Goal: Book appointment/travel/reservation

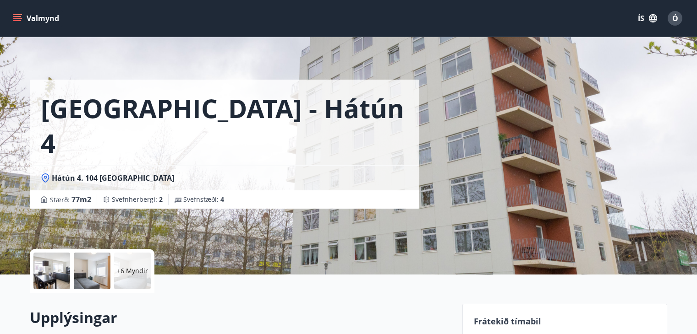
scroll to position [137, 0]
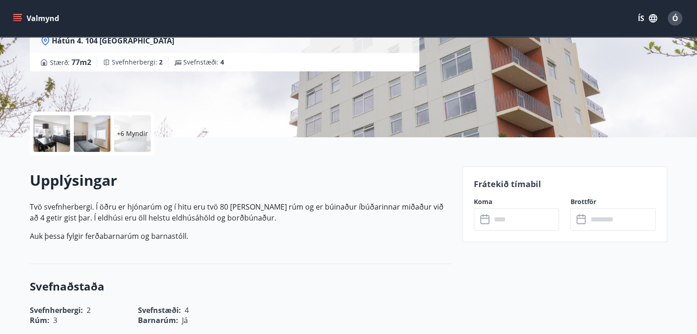
click at [19, 15] on icon "menu" at bounding box center [17, 18] width 9 height 9
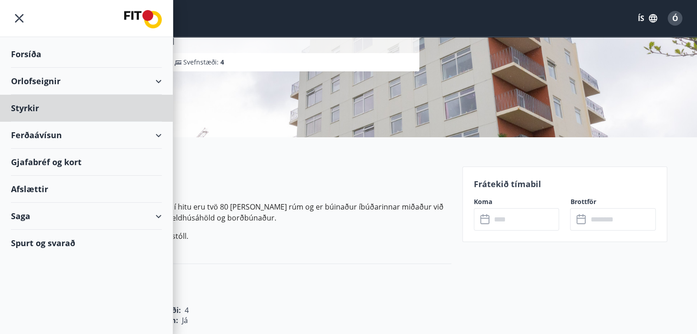
click at [36, 53] on div "Forsíða" at bounding box center [86, 54] width 151 height 27
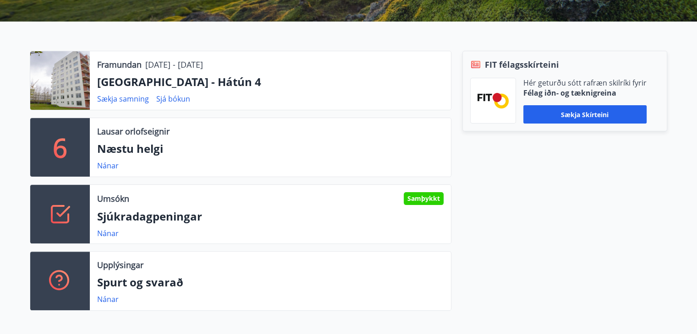
scroll to position [229, 0]
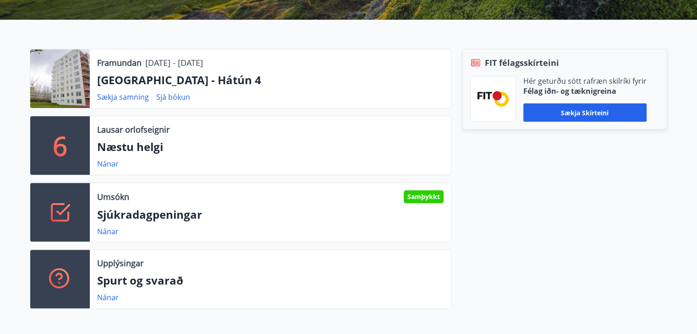
click at [107, 159] on div "Nánar" at bounding box center [111, 164] width 29 height 11
click at [110, 161] on link "Nánar" at bounding box center [108, 164] width 22 height 10
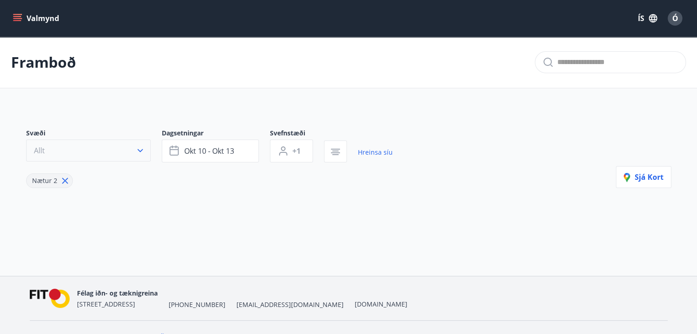
type input "*"
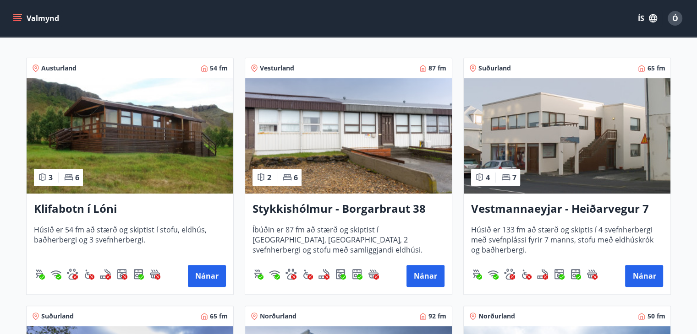
scroll to position [137, 0]
